Goal: Feedback & Contribution: Contribute content

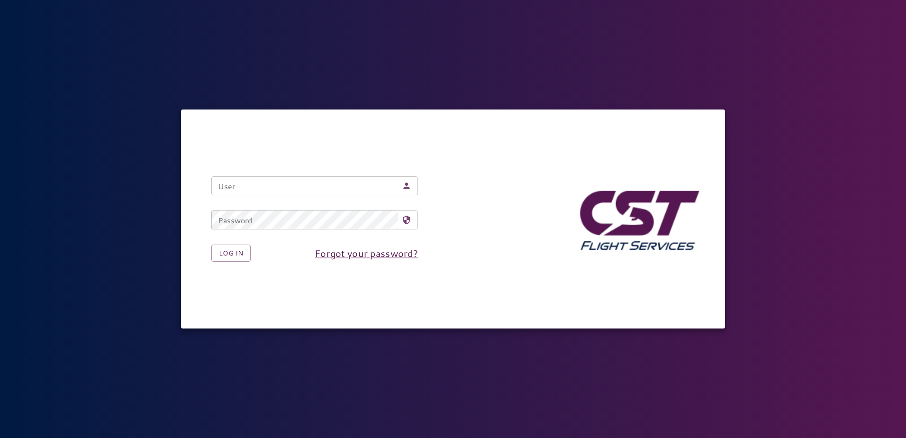
click at [273, 187] on input "User" at bounding box center [304, 185] width 187 height 19
click at [267, 146] on div "User User Password Password Log in Forgot your password?" at bounding box center [452, 218] width 543 height 219
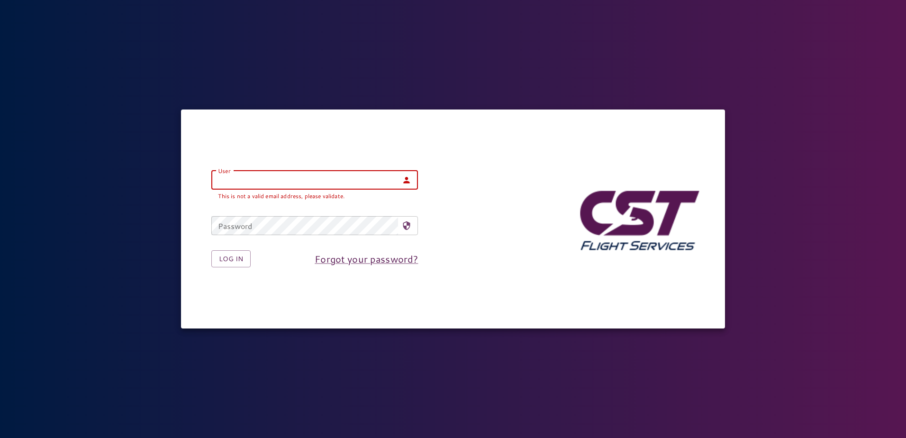
click at [274, 185] on input "User" at bounding box center [304, 180] width 187 height 19
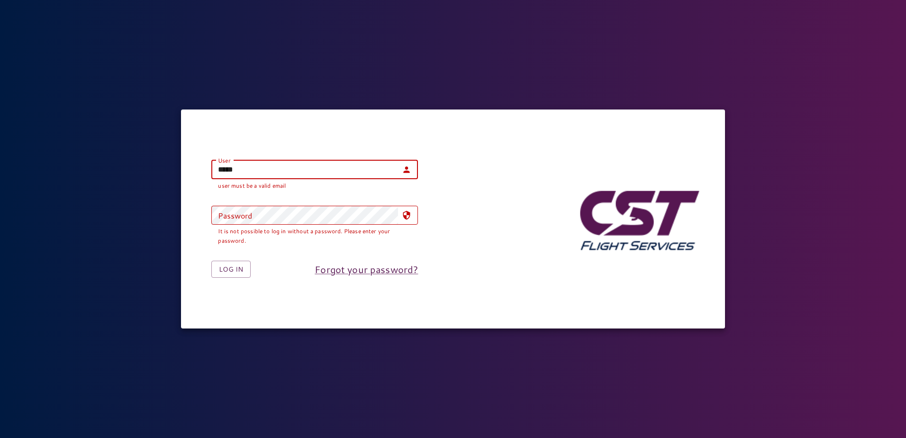
click at [274, 185] on div "User ***** User user must be a valid email" at bounding box center [314, 175] width 207 height 30
click at [272, 170] on input "*****" at bounding box center [304, 169] width 187 height 19
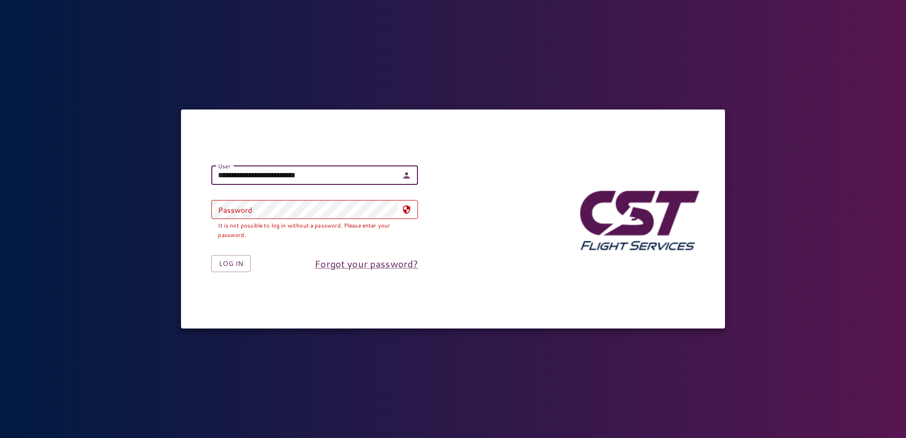
type input "**********"
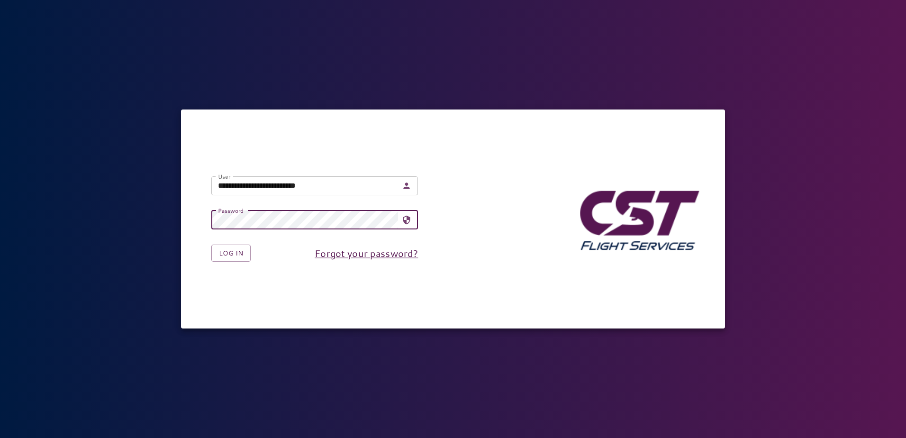
click at [211, 244] on button "Log in" at bounding box center [230, 253] width 39 height 18
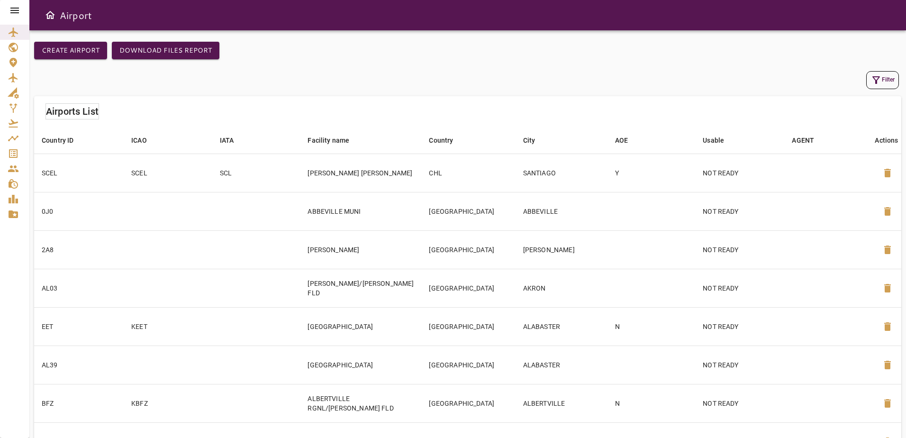
click at [8, 9] on div at bounding box center [14, 10] width 29 height 21
click at [14, 9] on icon at bounding box center [14, 10] width 11 height 11
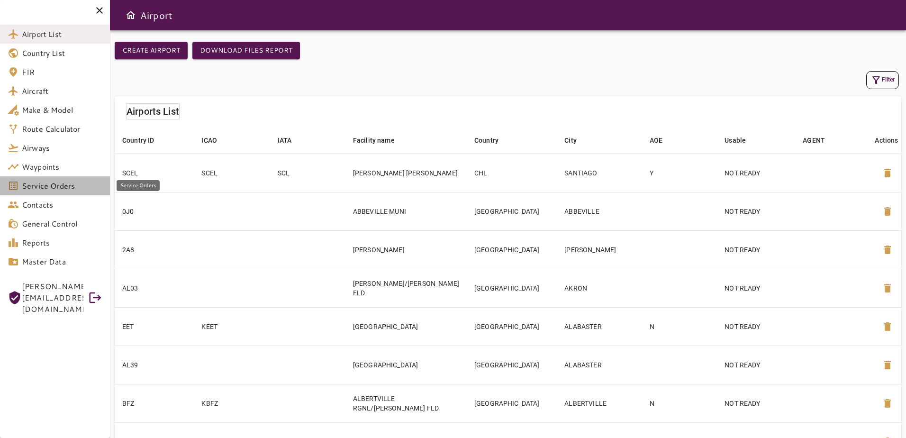
click at [83, 184] on span "Service Orders" at bounding box center [62, 185] width 81 height 11
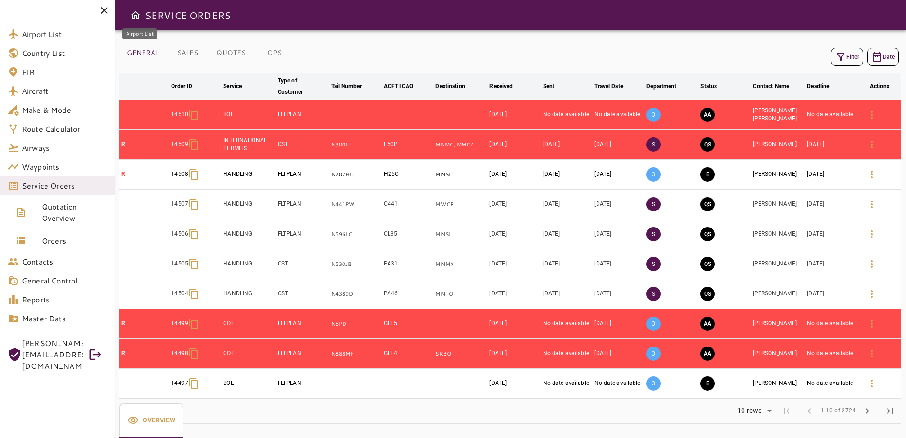
click at [85, 39] on span "Airport List" at bounding box center [64, 33] width 85 height 11
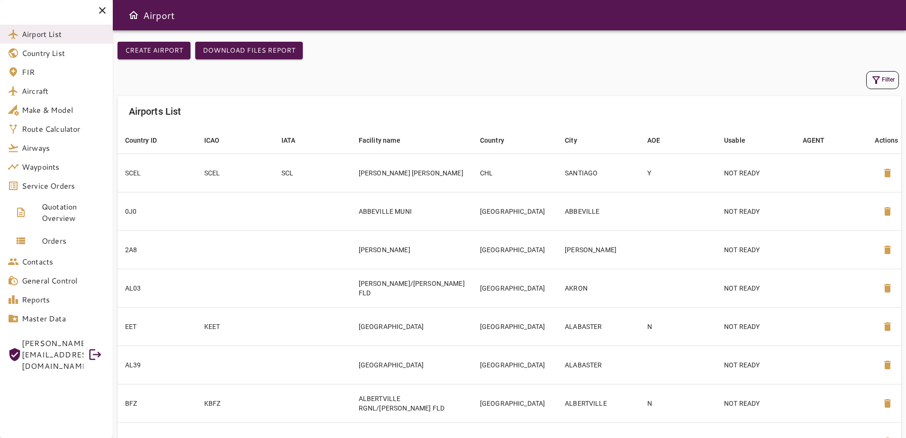
click at [877, 81] on icon "button" at bounding box center [875, 79] width 11 height 11
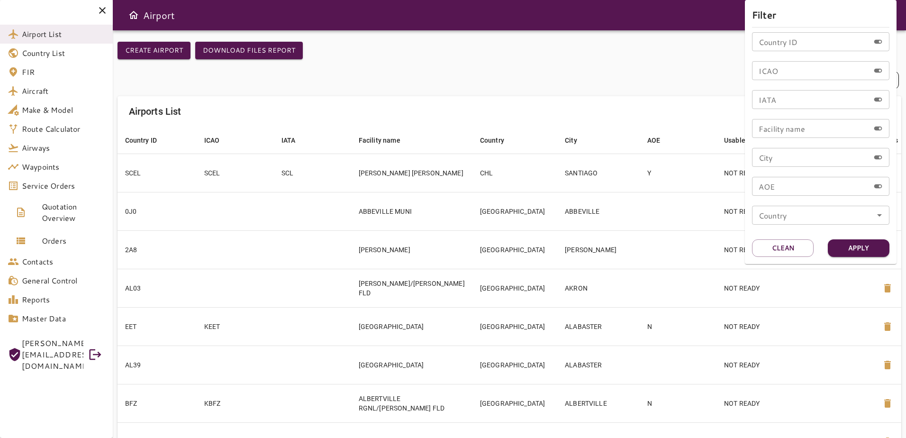
click at [800, 94] on input "IATA" at bounding box center [810, 99] width 117 height 19
click at [836, 251] on button "Apply" at bounding box center [859, 248] width 62 height 18
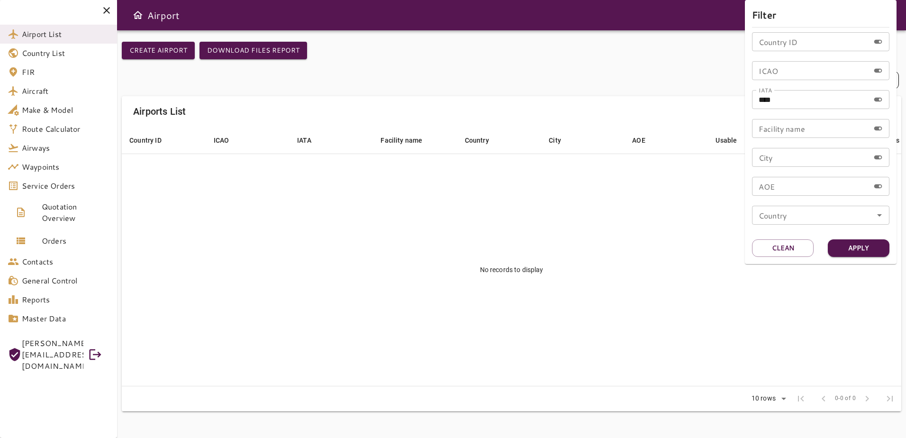
click at [757, 103] on input "****" at bounding box center [810, 99] width 117 height 19
type input "*****"
click at [883, 249] on button "Apply" at bounding box center [859, 248] width 62 height 18
click at [660, 188] on div at bounding box center [453, 219] width 906 height 438
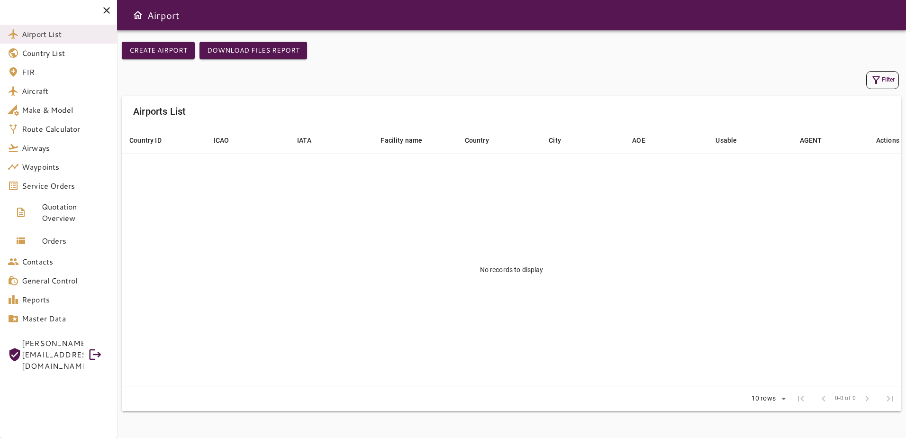
click at [888, 79] on button "Filter" at bounding box center [882, 80] width 33 height 18
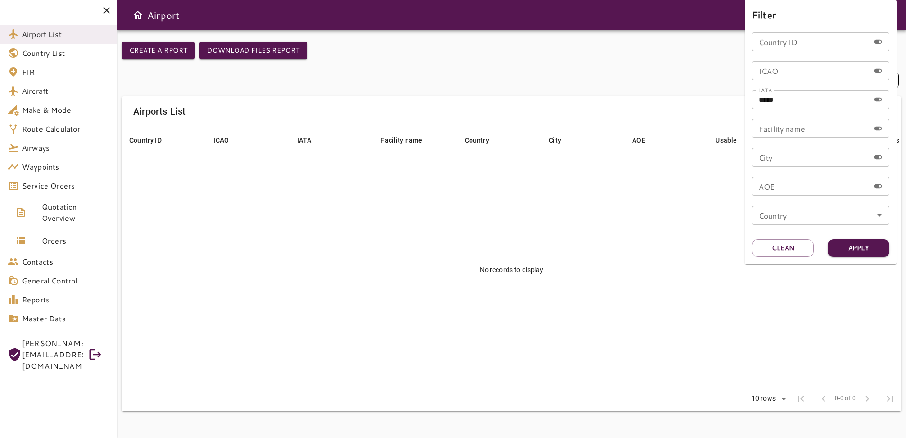
click at [781, 235] on div "Filter Country ID Country ID ICAO ICAO IATA ***** IATA Facility name Facility n…" at bounding box center [821, 132] width 152 height 264
click at [778, 258] on div "Filter Country ID Country ID ICAO ICAO IATA ***** IATA Facility name Facility n…" at bounding box center [821, 132] width 152 height 264
click at [774, 247] on button "Clean" at bounding box center [783, 248] width 62 height 18
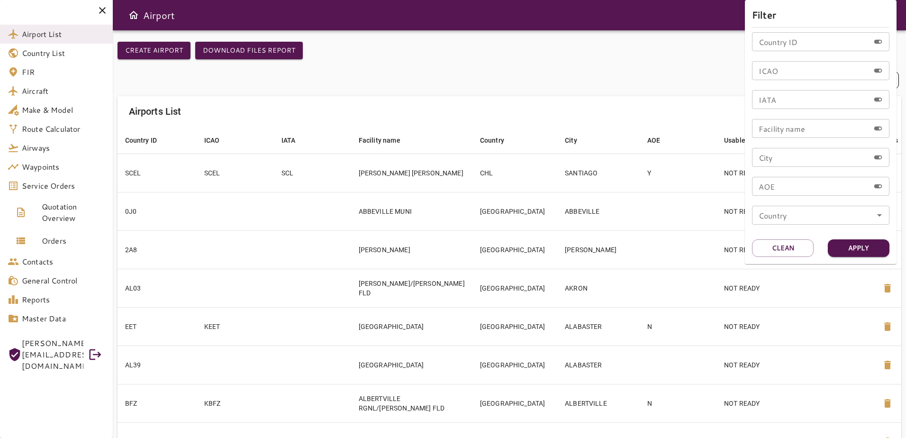
click at [784, 102] on input "IATA" at bounding box center [810, 99] width 117 height 19
click at [792, 50] on input "Country ID" at bounding box center [810, 41] width 117 height 19
type input "****"
click at [853, 245] on button "Apply" at bounding box center [859, 248] width 62 height 18
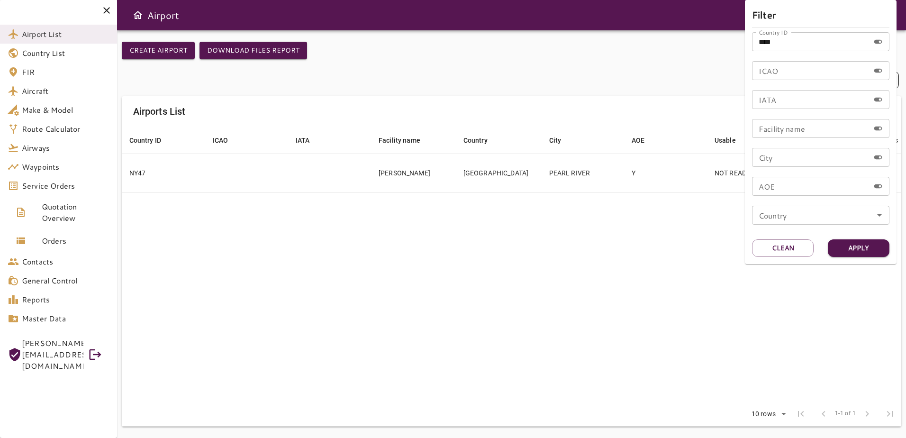
click at [673, 249] on div at bounding box center [453, 219] width 906 height 438
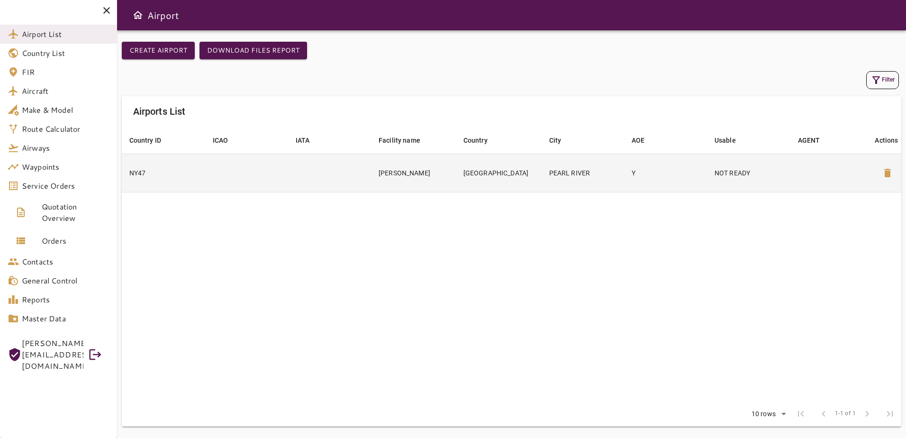
click at [717, 176] on p "NOT READY" at bounding box center [748, 172] width 68 height 9
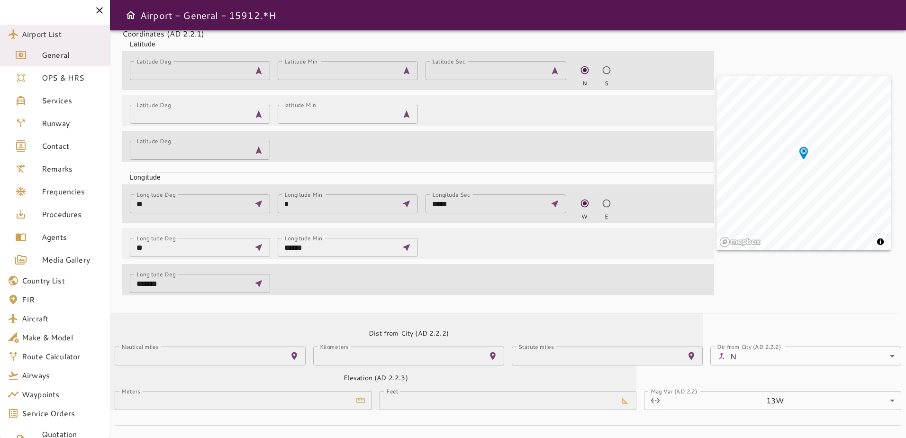
scroll to position [325, 0]
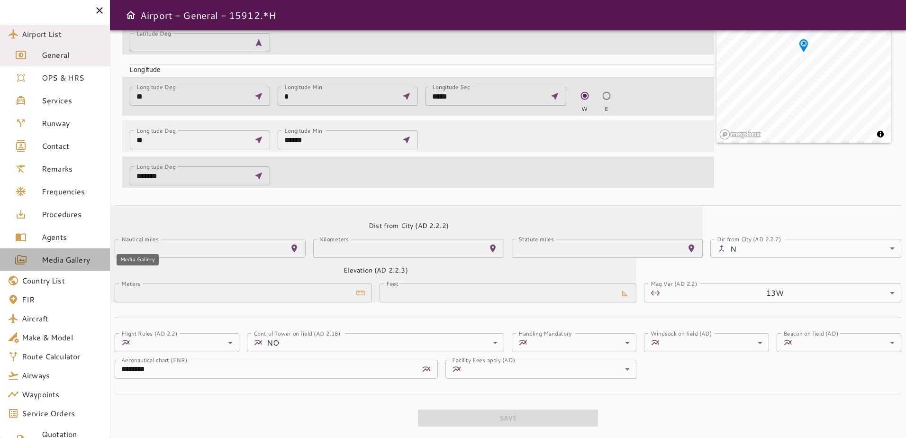
click at [81, 261] on span "Media Gallery" at bounding box center [72, 259] width 61 height 11
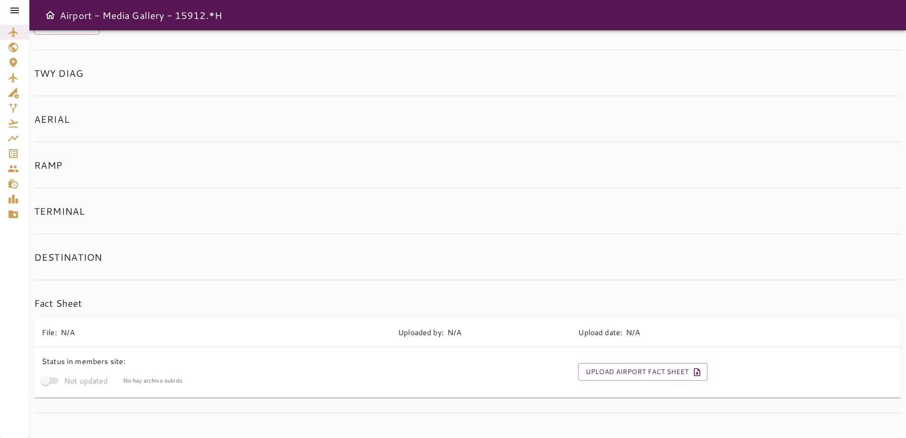
scroll to position [54, 0]
click at [639, 371] on button "Upload Airport Fact Sheet" at bounding box center [642, 370] width 129 height 18
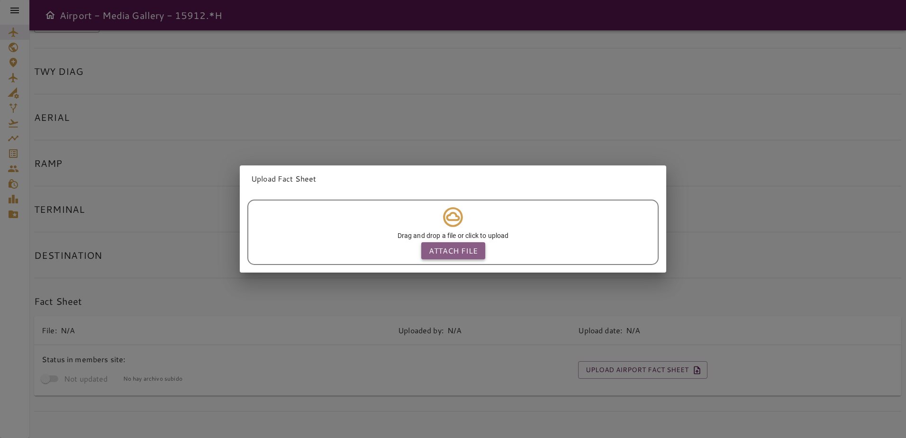
click at [446, 252] on p "Attach file" at bounding box center [453, 250] width 49 height 11
click at [0, 0] on input "Attach file" at bounding box center [0, 0] width 0 height 0
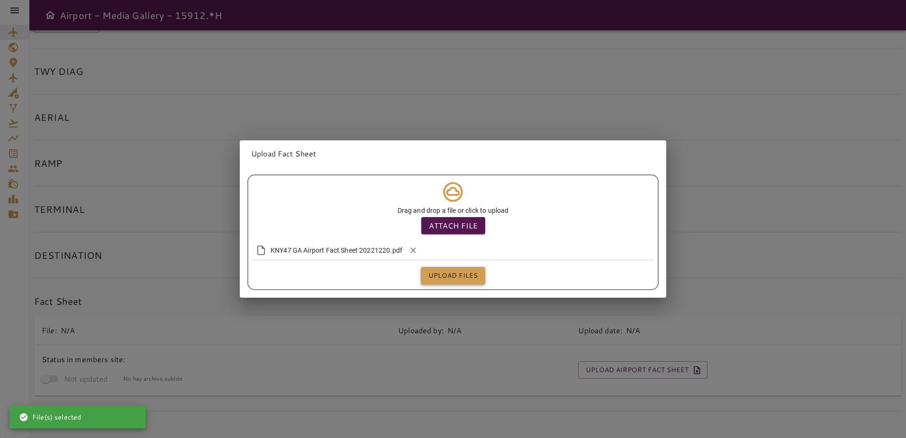
click at [457, 276] on button "Upload files" at bounding box center [453, 276] width 64 height 18
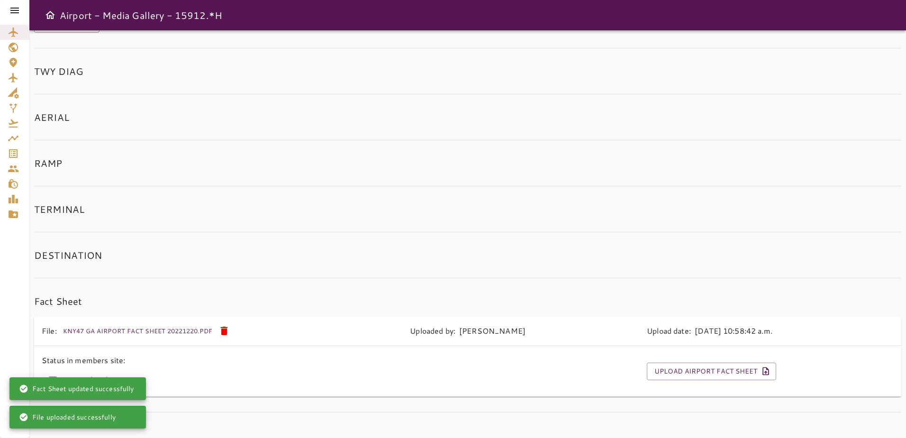
scroll to position [54, 0]
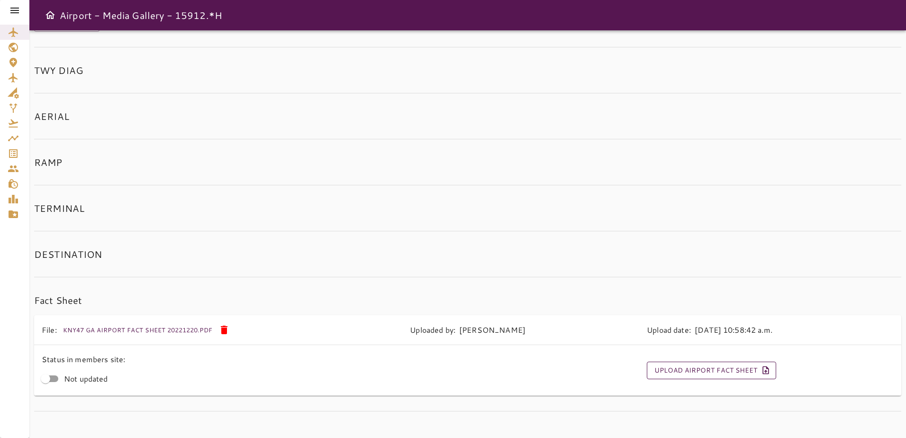
click at [673, 376] on button "Upload Airport Fact Sheet" at bounding box center [711, 370] width 129 height 18
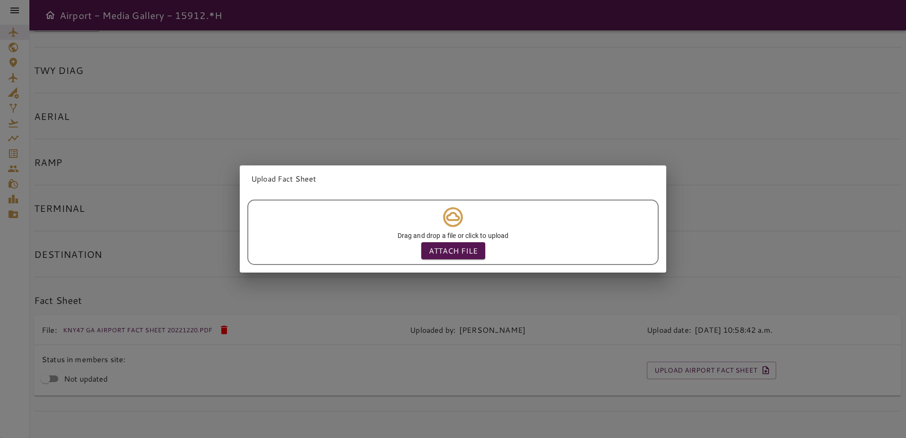
click at [702, 199] on div "Upload Fact Sheet Drag and drop a file or click to upload Attach file" at bounding box center [453, 219] width 906 height 438
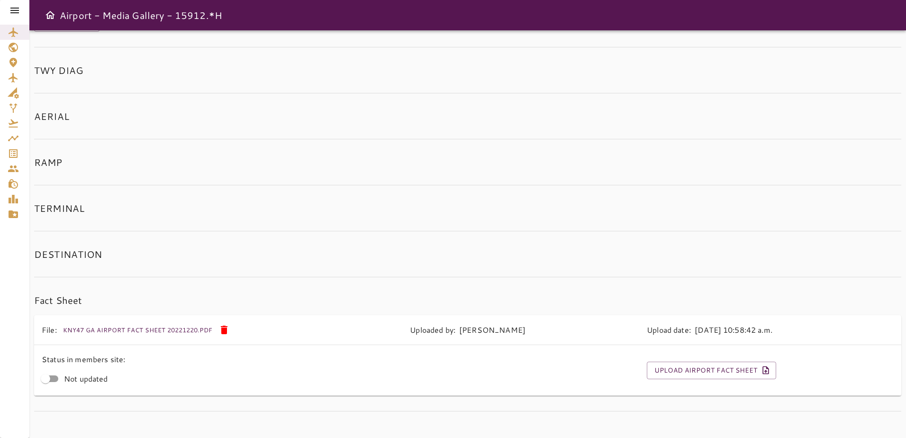
click at [572, 367] on td at bounding box center [520, 370] width 237 height 51
click at [21, 13] on div at bounding box center [14, 10] width 29 height 21
click at [12, 13] on icon at bounding box center [14, 11] width 9 height 6
